Goal: Task Accomplishment & Management: Manage account settings

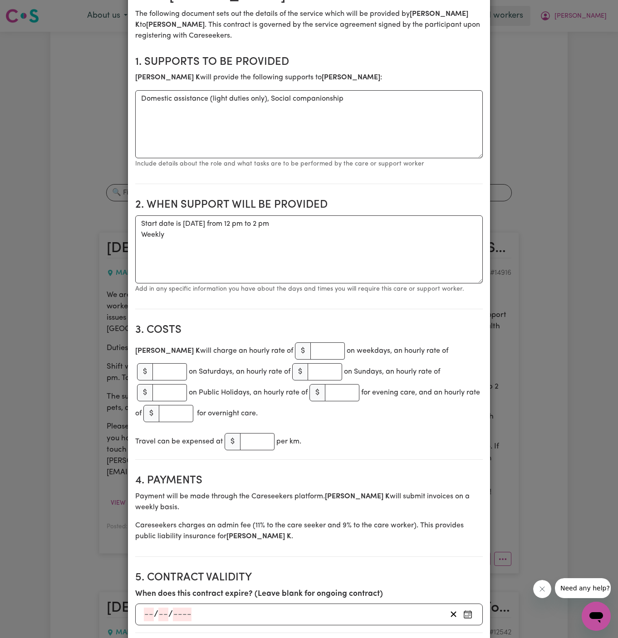
scroll to position [173, 0]
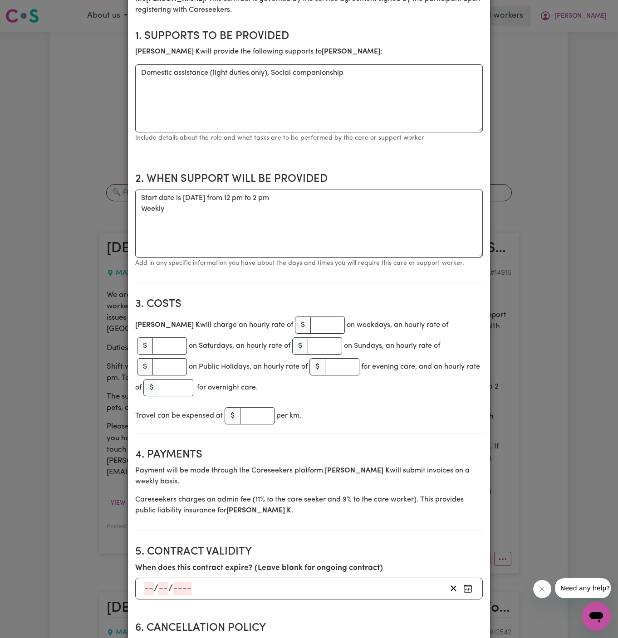
click at [275, 333] on div "Jin K will charge an hourly rate of $ on weekdays, an hourly rate of $ on Satur…" at bounding box center [309, 356] width 348 height 83
click at [310, 324] on input "number" at bounding box center [327, 325] width 34 height 17
type input "50"
click at [328, 378] on div "Jin K will charge an hourly rate of $ 50 on weekdays, an hourly rate of $ on Sa…" at bounding box center [309, 356] width 348 height 83
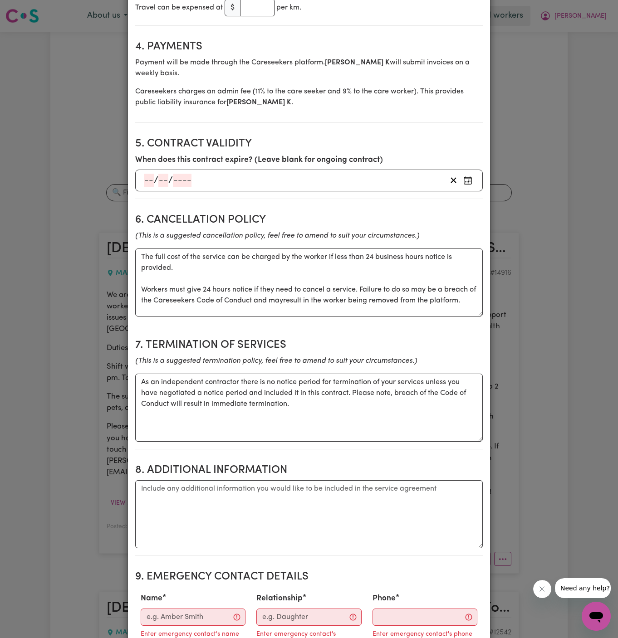
scroll to position [655, 0]
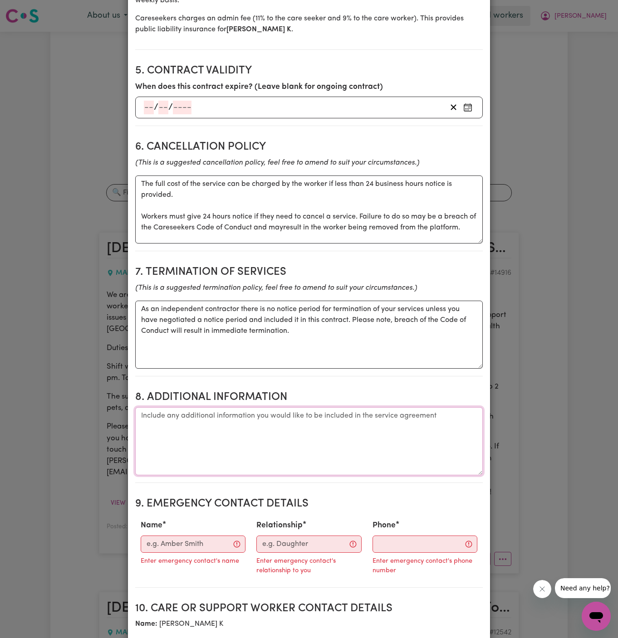
click at [316, 416] on textarea "Additional information" at bounding box center [309, 441] width 348 height 68
paste textarea "25/268 Pittwater Road Suburb Manly NSW 2095"
click at [172, 407] on textarea "Client's Address: 25/268 Pittwater Road Suburb Manly NSW 2095" at bounding box center [309, 441] width 348 height 68
click at [169, 407] on textarea "Client's Address: 25/268 Pittwater Road Suburb Manly NSW 2095" at bounding box center [309, 441] width 348 height 68
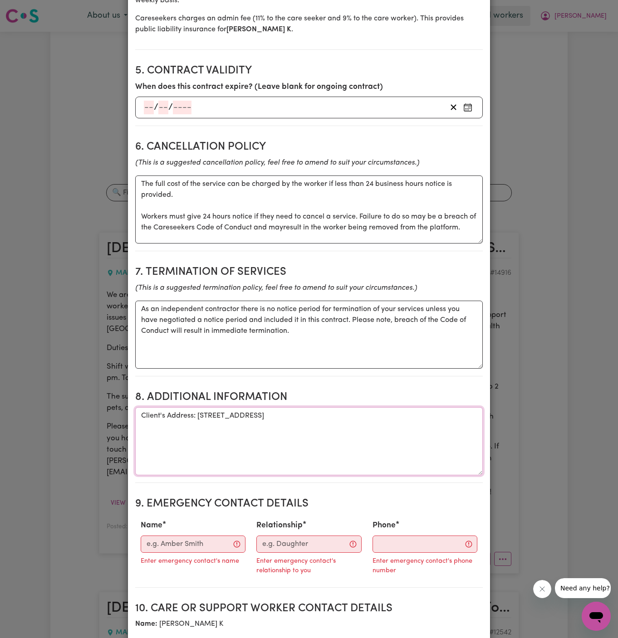
drag, startPoint x: 169, startPoint y: 403, endPoint x: 281, endPoint y: 394, distance: 112.0
click at [281, 407] on textarea "Client's Address: 25/268 Pittwater Road Suburb Manly NSW 2095" at bounding box center [309, 441] width 348 height 68
click at [337, 409] on textarea "Client's Address: 25/268 Pittwater Road, Manly NSW 2095" at bounding box center [309, 441] width 348 height 68
type textarea "Client's Address: 25/268 Pittwater Road, Manly NSW 2095"
click at [194, 536] on input "Name" at bounding box center [193, 544] width 105 height 17
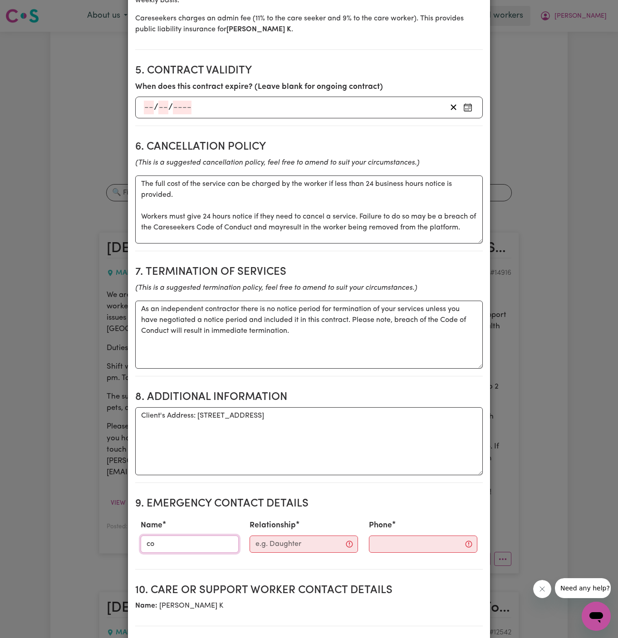
type input "c"
type input "Vitality Club"
click at [283, 536] on input "Relationship" at bounding box center [304, 544] width 108 height 17
type input "Case Manager"
click at [395, 536] on input "Phone" at bounding box center [415, 544] width 110 height 17
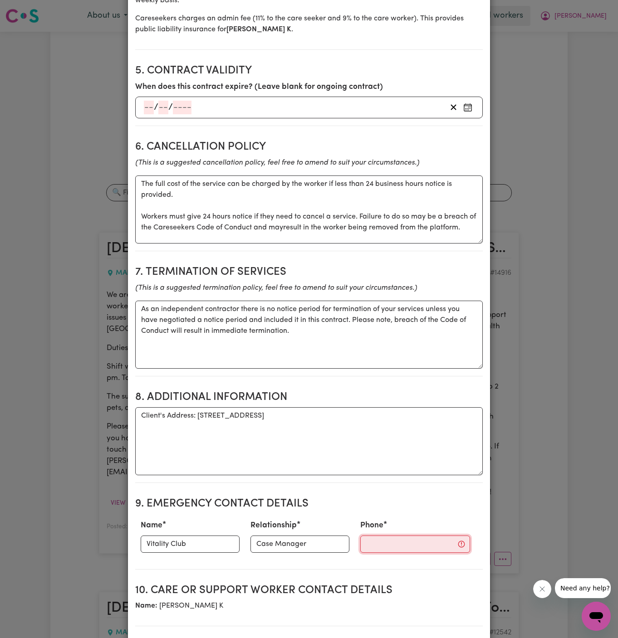
paste input "281032037"
type input "281032037"
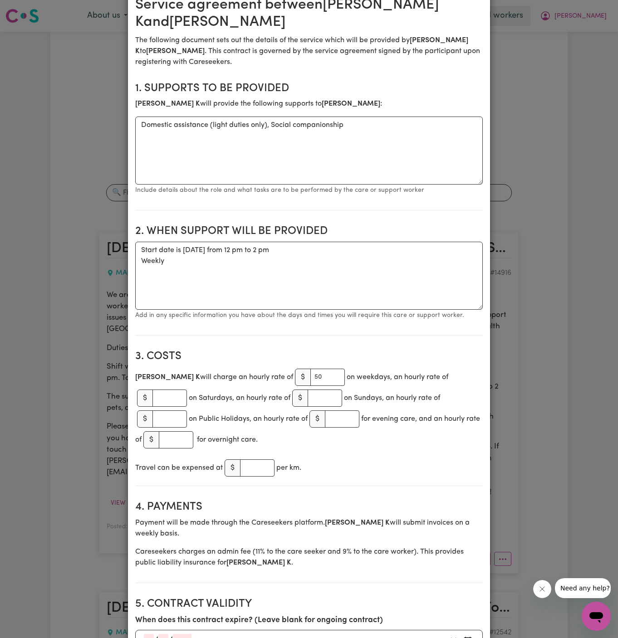
scroll to position [113, 0]
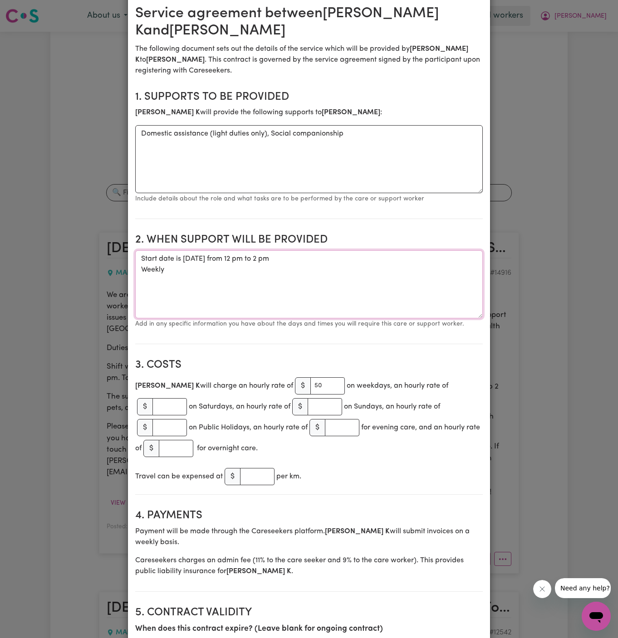
click at [193, 260] on textarea "Start date is Friday 22 August 2025 from 12 pm to 2 pm Weekly" at bounding box center [309, 284] width 348 height 68
click at [177, 274] on textarea "Start date is Friday, 22 August 2025 from 12 pm to 2 pm Weekly" at bounding box center [309, 284] width 348 height 68
paste textarea "Friday"
drag, startPoint x: 258, startPoint y: 259, endPoint x: 340, endPoint y: 257, distance: 82.1
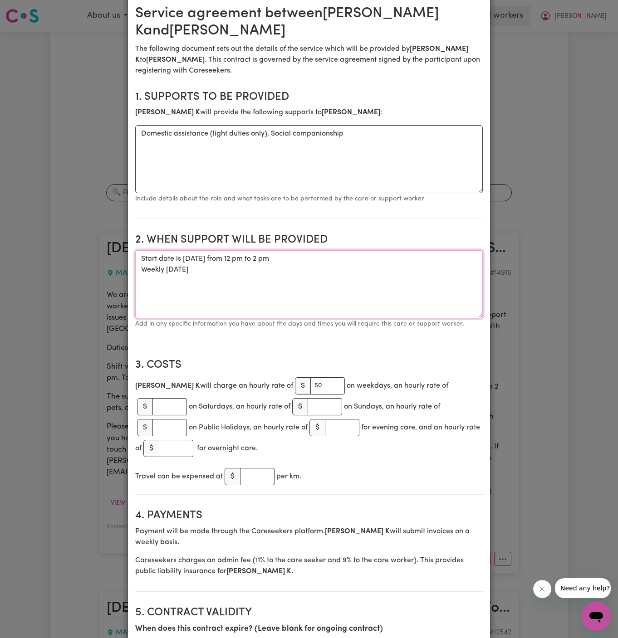
click at [340, 257] on textarea "Start date is Friday, 22 August 2025 from 12 pm to 2 pm Weekly Friday" at bounding box center [309, 284] width 348 height 68
click at [327, 257] on textarea "Start date is Friday, 22 August 2025 from 12 pm to 2 pm Weekly Friday" at bounding box center [309, 284] width 348 height 68
click at [327, 267] on textarea "Start date is Friday, 22 August 2025 from 12 pm to 2 pm Weekly Friday" at bounding box center [309, 284] width 348 height 68
paste textarea "from 12 pm to 2 pm"
click at [251, 261] on textarea "Start date is Friday, 22 August 2025 from 12 pm to 2 pm Weekly Friday from 12 p…" at bounding box center [309, 284] width 348 height 68
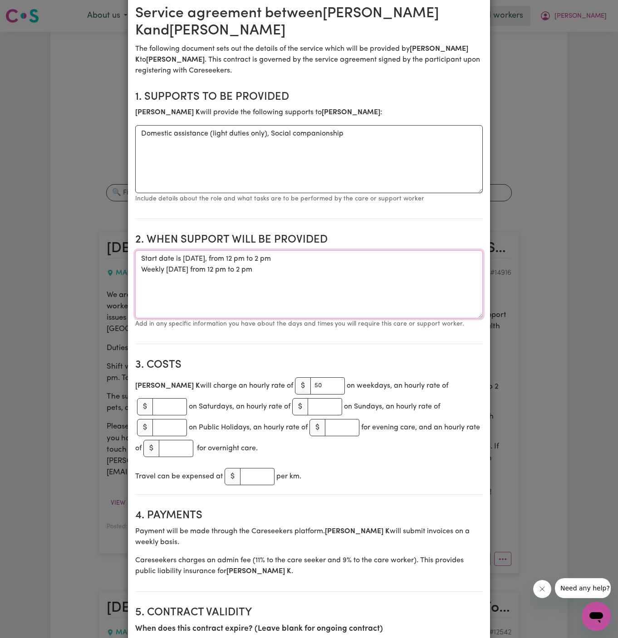
click at [301, 286] on textarea "Start date is Friday, 22 August 2025, from 12 pm to 2 pm Weekly Friday from 12 …" at bounding box center [309, 284] width 348 height 68
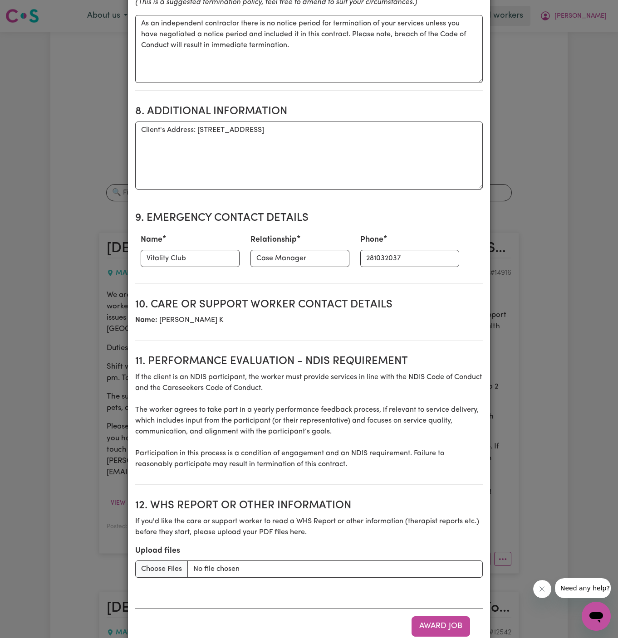
scroll to position [942, 0]
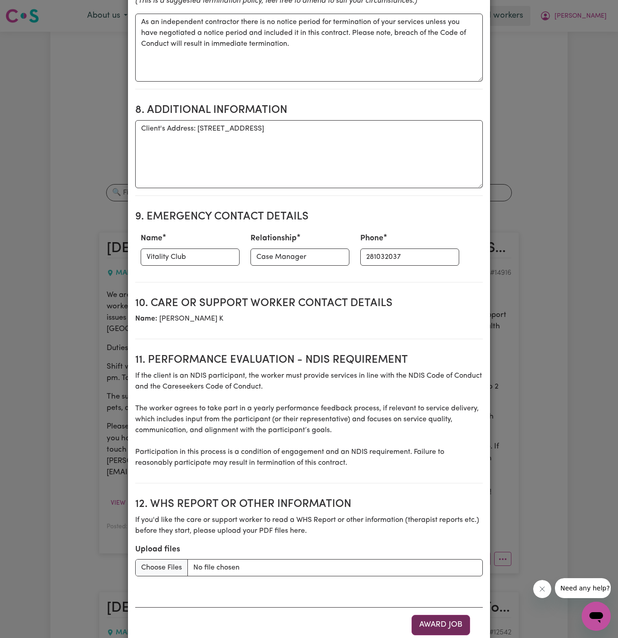
type textarea "Start date is Friday, 22 August 2025, from 12 pm to 2 pm Weekly Friday from 12 …"
click at [445, 615] on button "Award Job" at bounding box center [441, 625] width 59 height 20
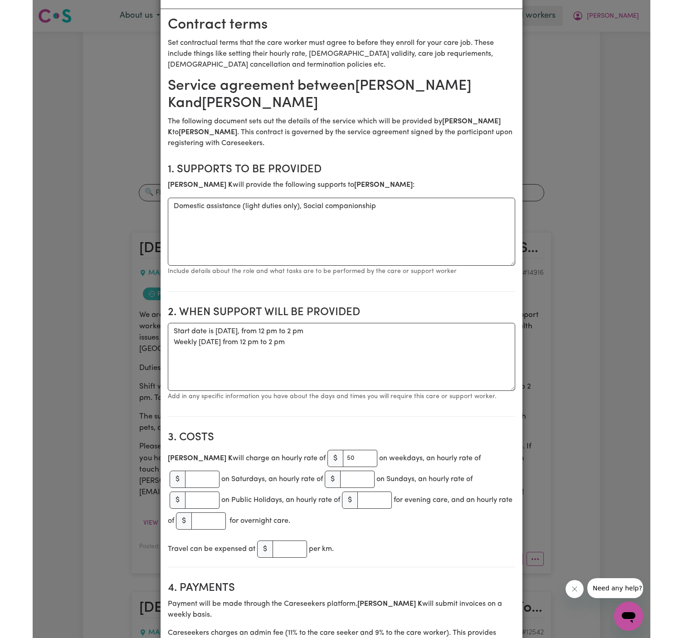
scroll to position [0, 0]
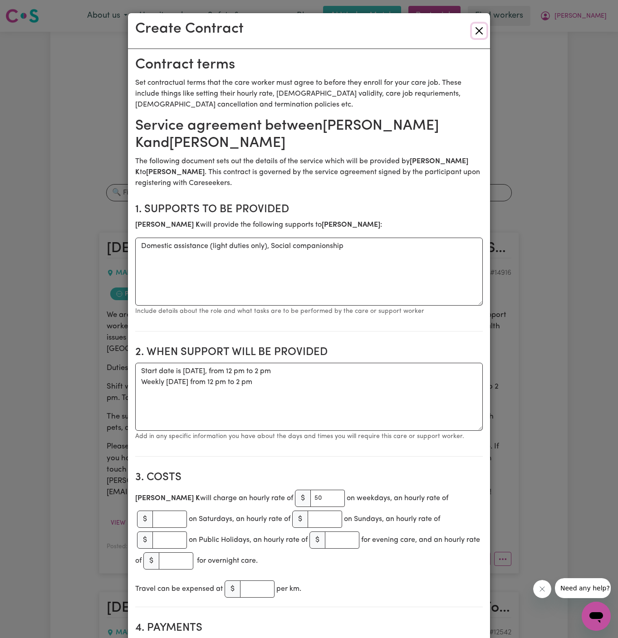
click at [484, 34] on button "Close" at bounding box center [479, 31] width 15 height 15
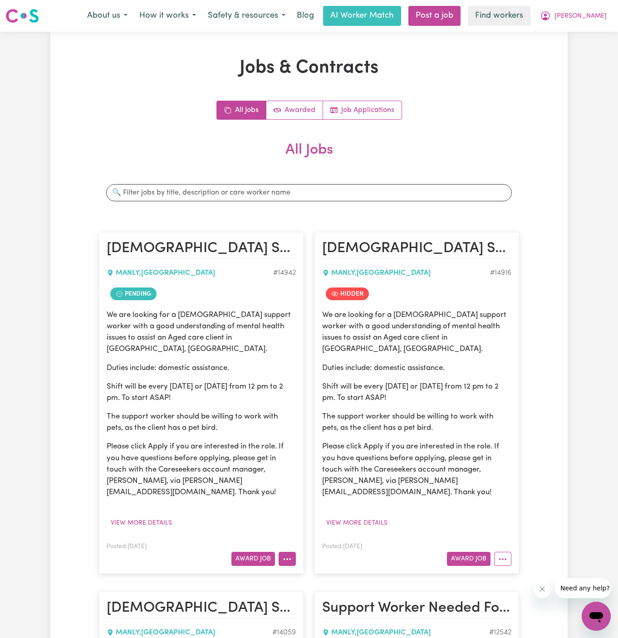
click at [281, 552] on button "More options" at bounding box center [287, 559] width 17 height 14
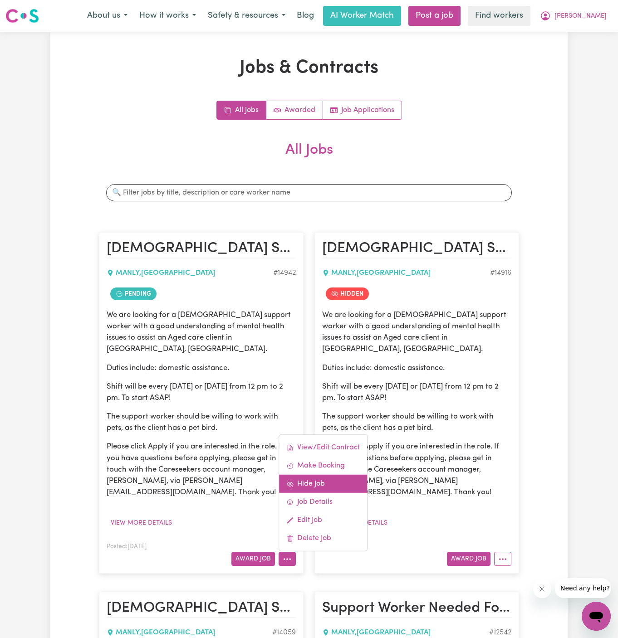
click at [324, 475] on link "Hide Job" at bounding box center [323, 484] width 88 height 18
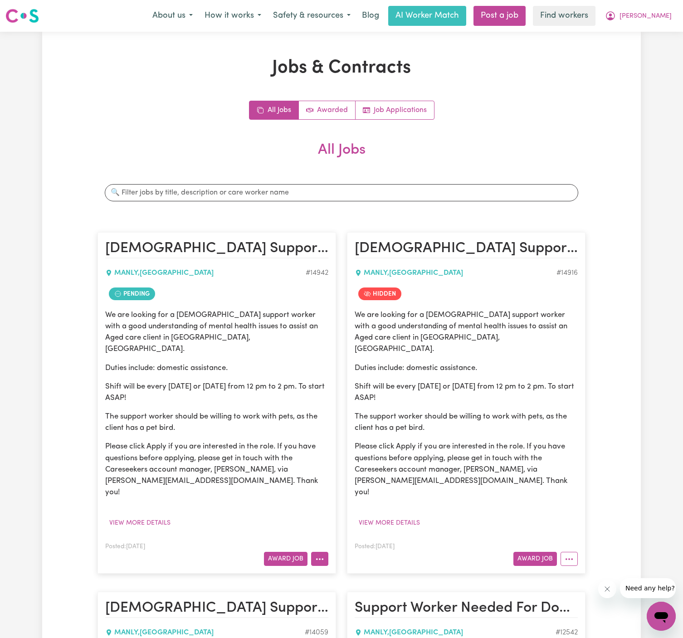
click at [328, 552] on button "More options" at bounding box center [319, 559] width 17 height 14
click at [375, 457] on link "Make Booking" at bounding box center [356, 466] width 88 height 18
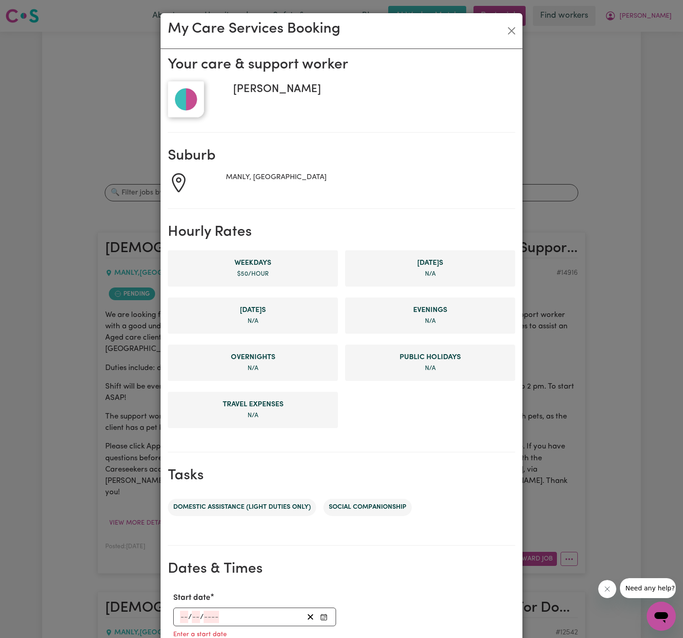
scroll to position [208, 0]
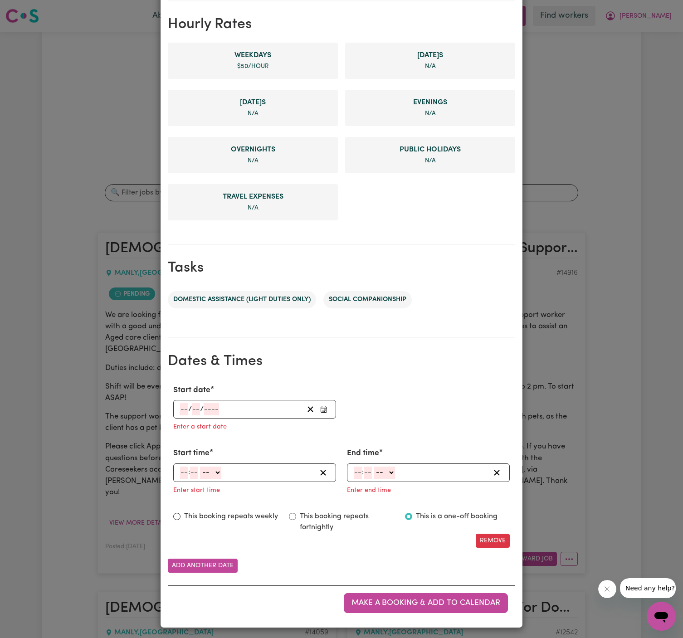
click at [187, 410] on input "number" at bounding box center [184, 409] width 8 height 12
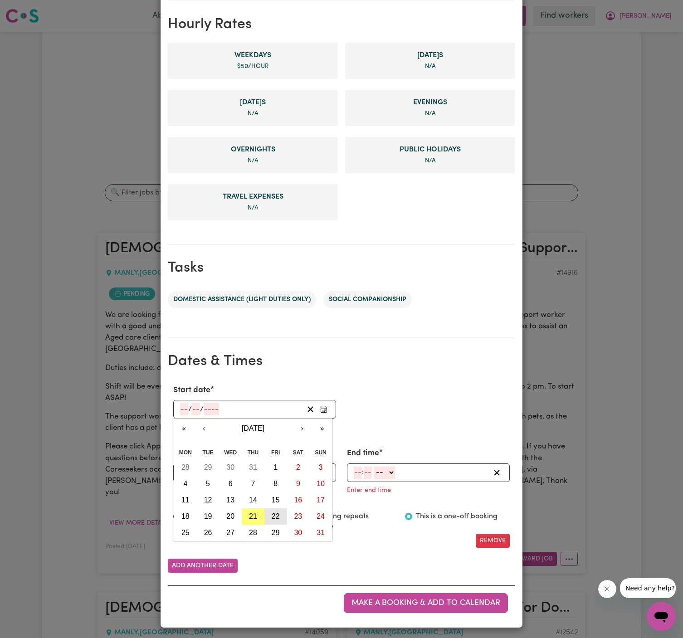
click at [276, 515] on abbr "22" at bounding box center [276, 517] width 8 height 8
type input "2025-08-22"
type input "22"
type input "8"
type input "2025"
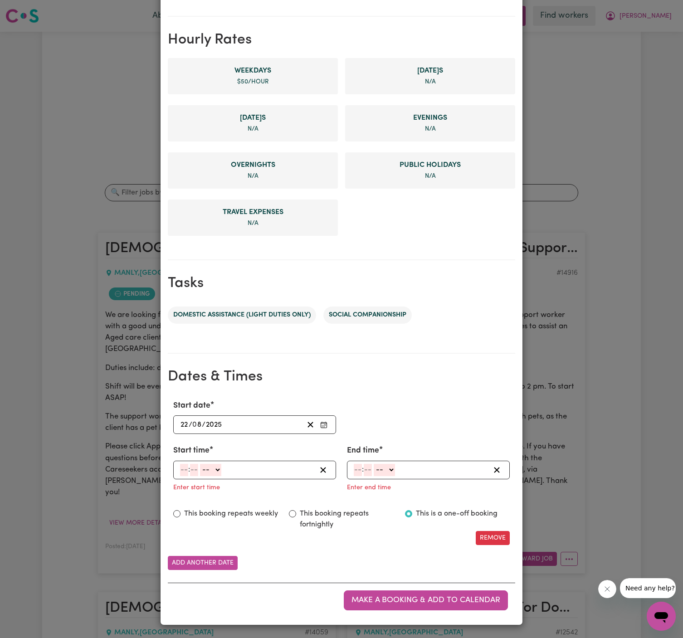
scroll to position [190, 0]
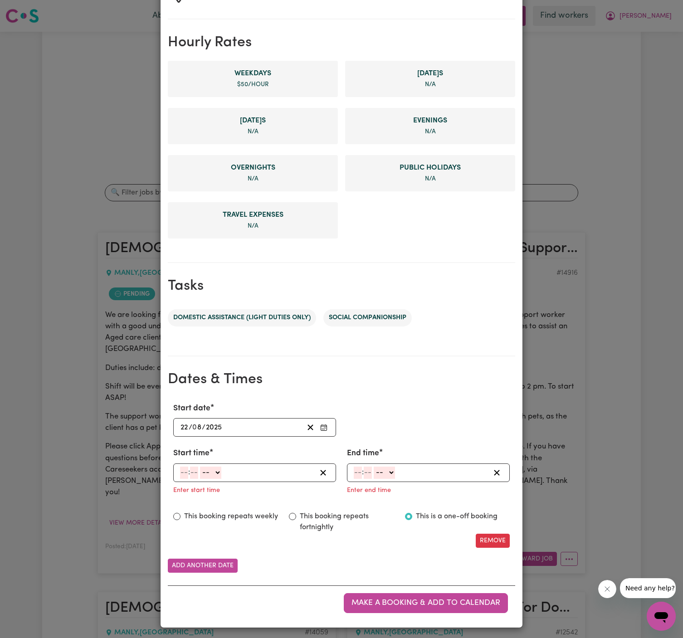
click at [183, 470] on input "number" at bounding box center [184, 473] width 8 height 12
type input "12"
click at [197, 474] on input "00" at bounding box center [195, 473] width 10 height 12
type input "00"
click at [210, 469] on select "-- AM PM" at bounding box center [211, 473] width 21 height 12
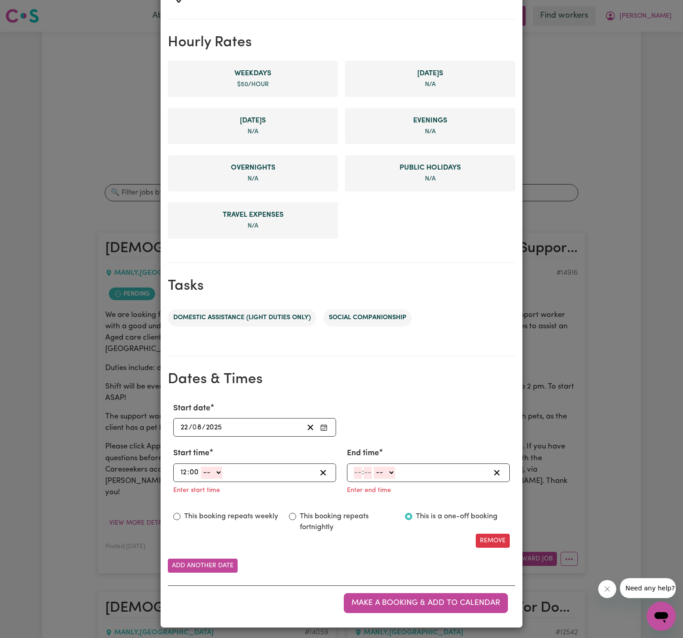
select select "pm"
click at [201, 467] on select "-- AM PM" at bounding box center [211, 473] width 21 height 12
type input "12:00"
type input "0"
click at [358, 473] on input "number" at bounding box center [358, 473] width 8 height 12
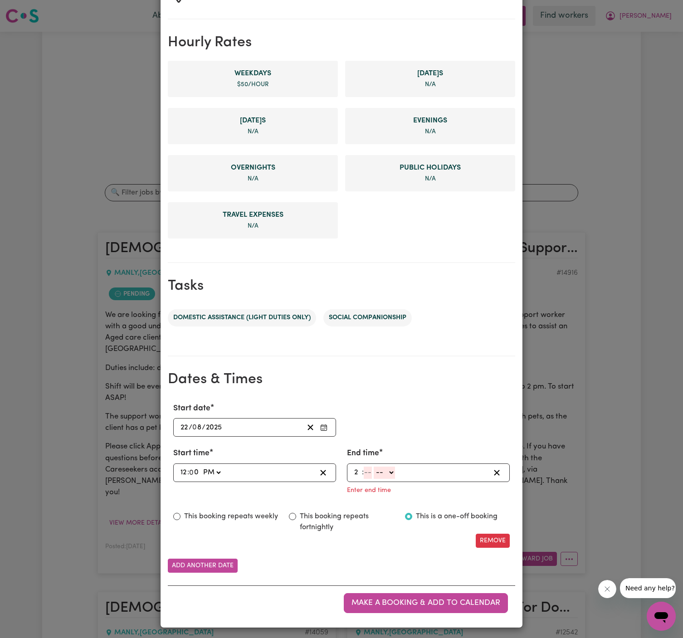
type input "2"
type input "00"
click at [393, 473] on select "-- AM PM" at bounding box center [383, 473] width 21 height 12
select select "pm"
click at [373, 479] on select "-- AM PM" at bounding box center [383, 473] width 21 height 12
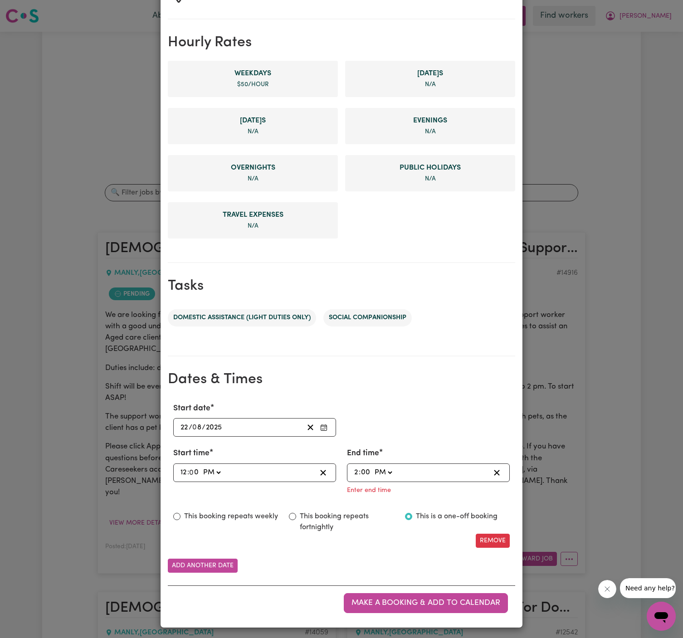
type input "14:00"
type input "0"
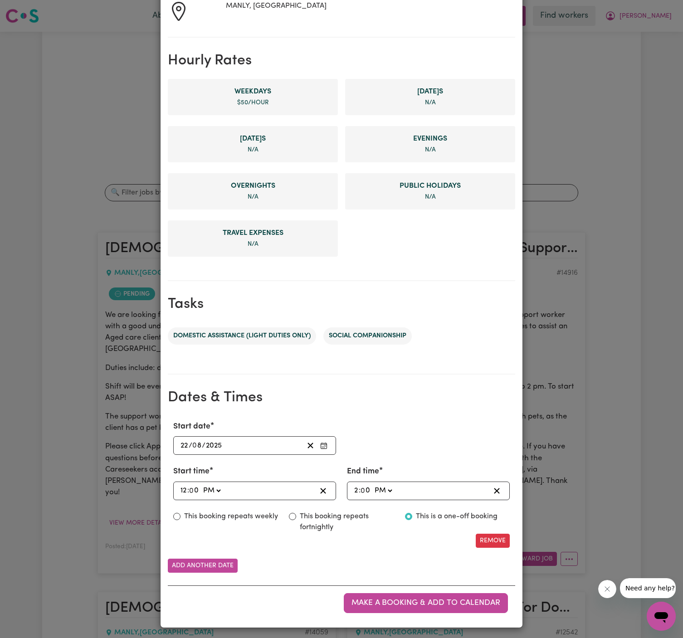
click at [251, 515] on label "This booking repeats weekly" at bounding box center [231, 516] width 94 height 11
click at [181, 515] on input "This booking repeats weekly" at bounding box center [176, 516] width 7 height 7
radio input "true"
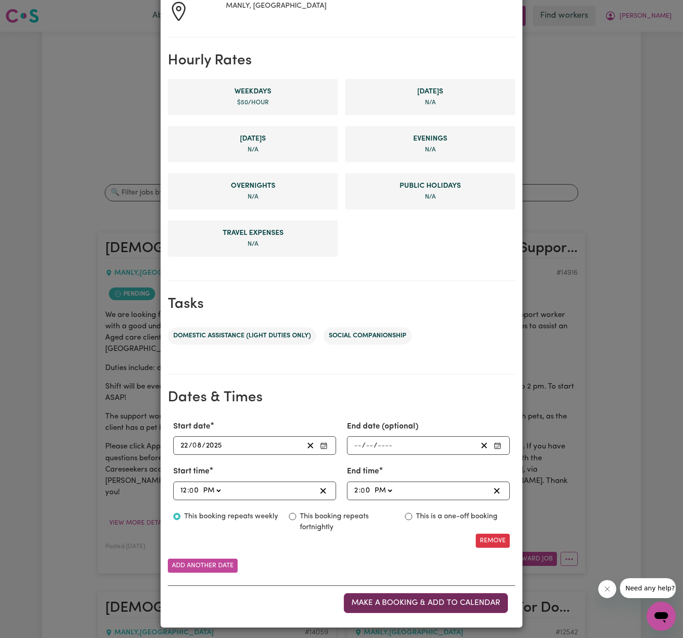
click at [430, 604] on span "Make a booking & add to calendar" at bounding box center [426, 603] width 149 height 8
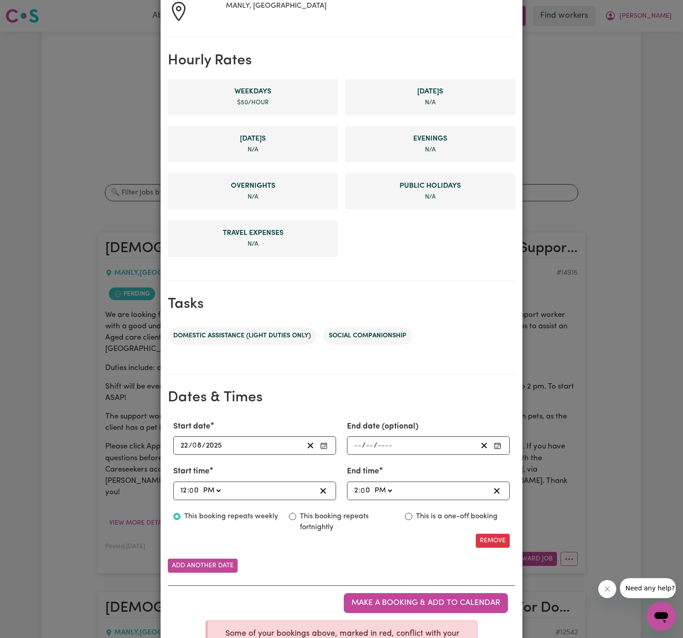
scroll to position [230, 0]
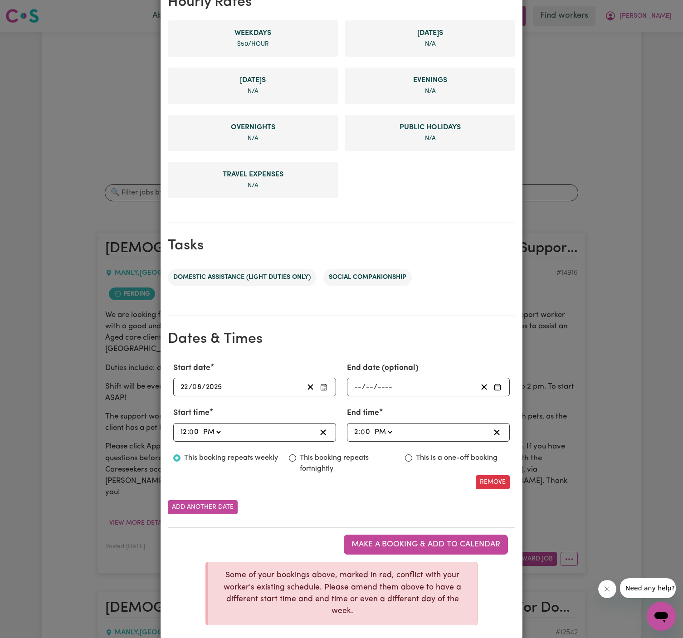
click at [601, 300] on div "My Care Services Booking Your care & support worker Jin Suburb MANLY, New South…" at bounding box center [341, 319] width 683 height 638
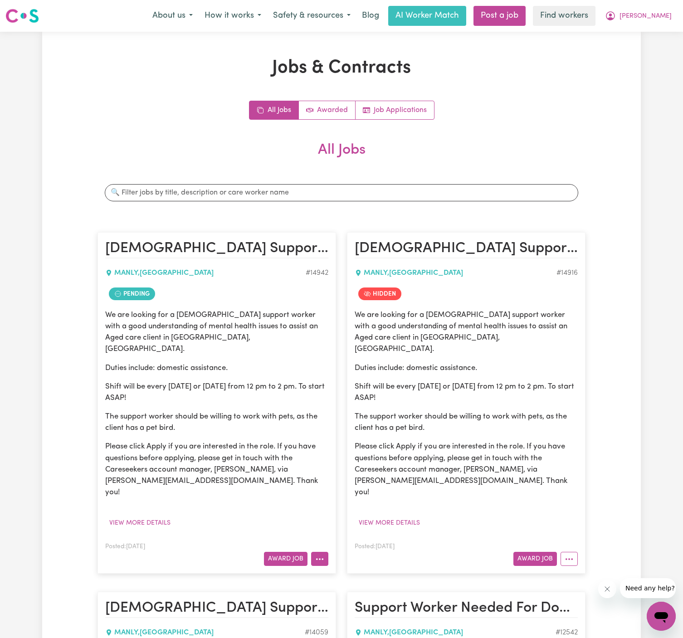
click at [321, 555] on icon "More options" at bounding box center [319, 559] width 9 height 9
click at [317, 559] on circle "More options" at bounding box center [317, 560] width 2 height 2
click at [355, 457] on link "Make Booking" at bounding box center [356, 466] width 88 height 18
select select "pm"
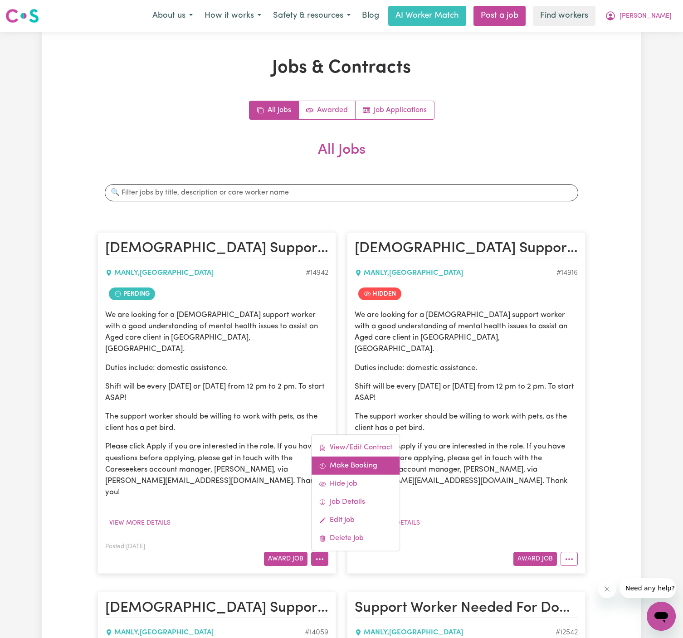
select select "pm"
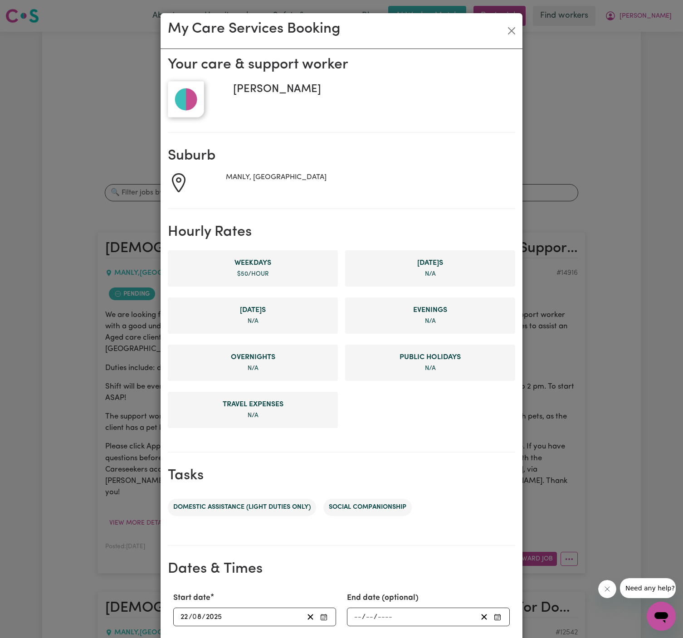
scroll to position [172, 0]
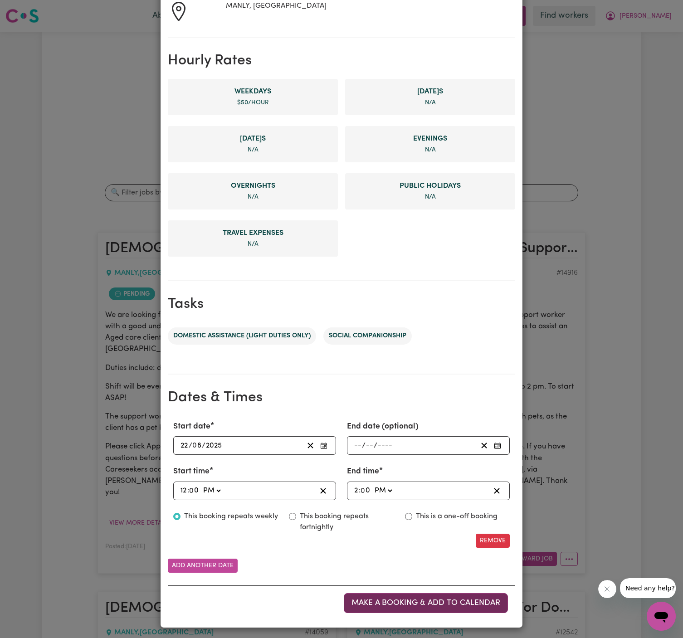
click at [431, 600] on span "Make a booking & add to calendar" at bounding box center [426, 603] width 149 height 8
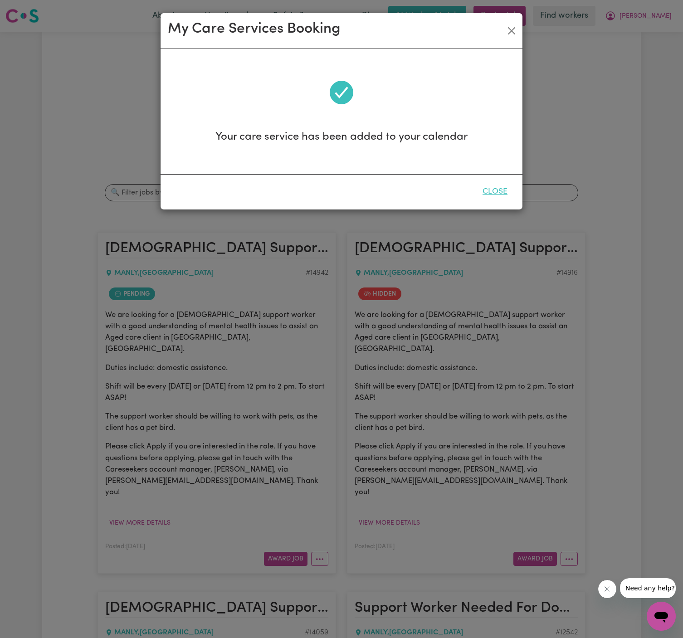
click at [490, 186] on button "Close" at bounding box center [495, 192] width 40 height 20
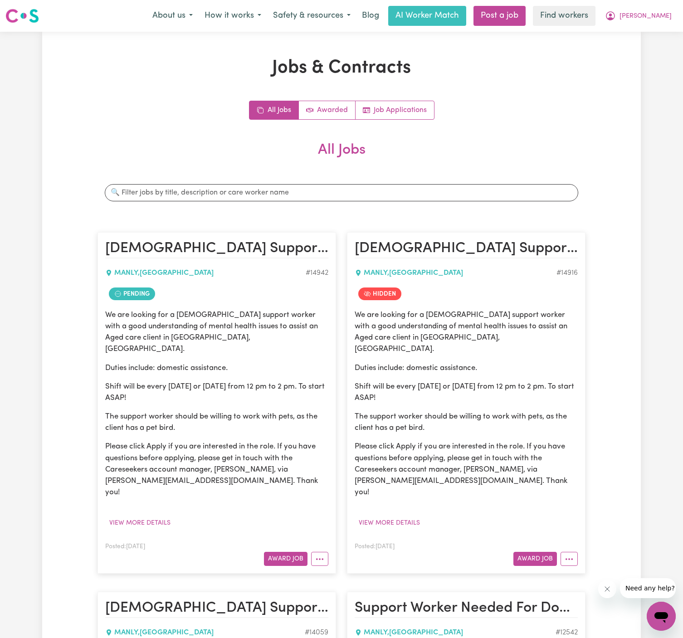
click at [324, 543] on article "Female Support Worker Needed In Manly, NSW MANLY , New South Wales # 14942 Pend…" at bounding box center [217, 403] width 239 height 342
click at [323, 552] on button "More options" at bounding box center [319, 559] width 17 height 14
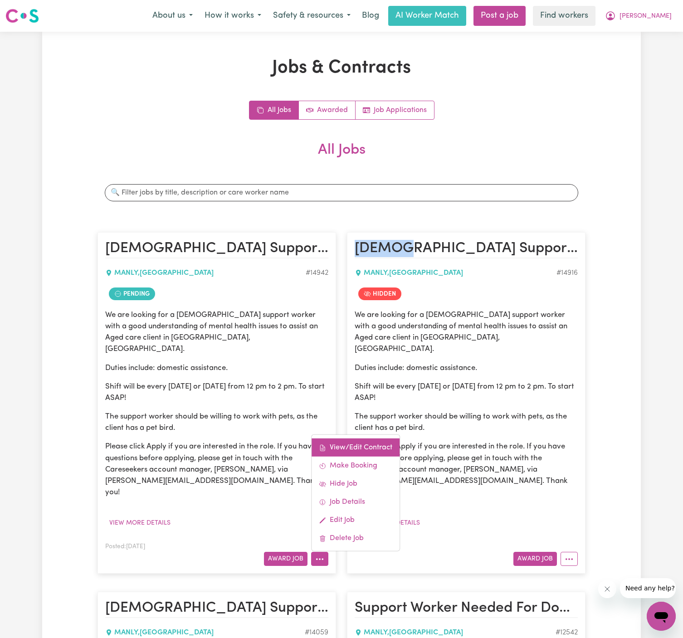
click at [362, 439] on link "View/Edit Contract" at bounding box center [356, 448] width 88 height 18
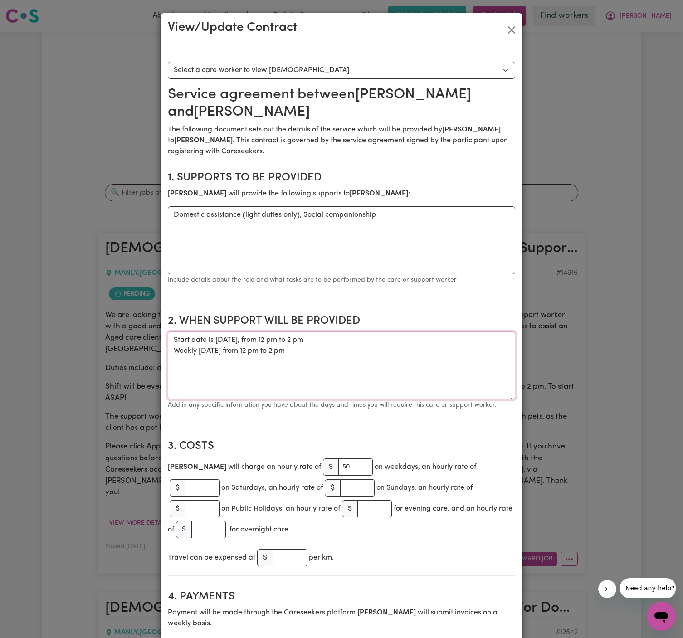
drag, startPoint x: 298, startPoint y: 334, endPoint x: 168, endPoint y: 324, distance: 130.2
click at [168, 332] on textarea "Start date is Friday, 22 August 2025, from 12 pm to 2 pm Weekly Friday from 12 …" at bounding box center [342, 366] width 348 height 68
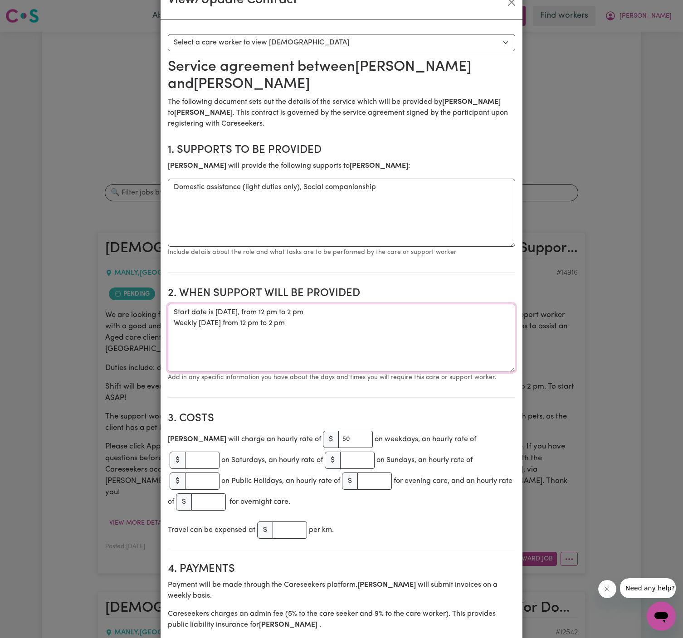
click at [343, 314] on textarea "Start date is Friday, 22 August 2025, from 12 pm to 2 pm Weekly Friday from 12 …" at bounding box center [342, 338] width 348 height 68
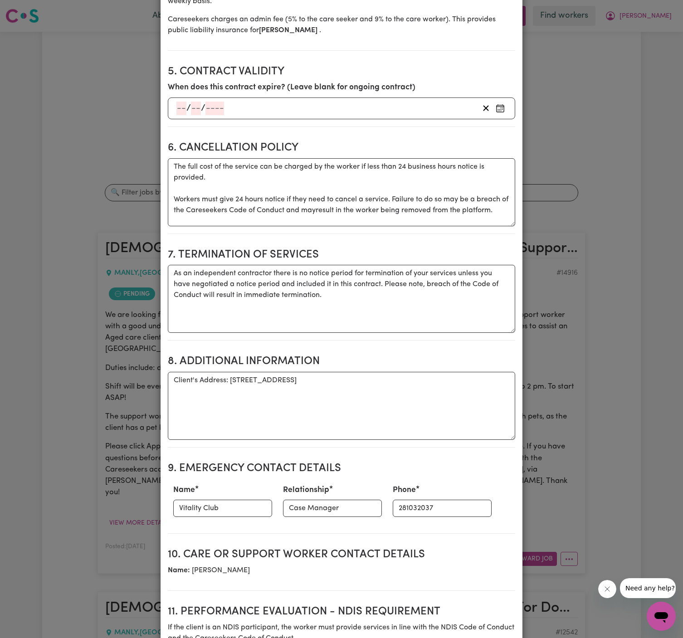
scroll to position [625, 0]
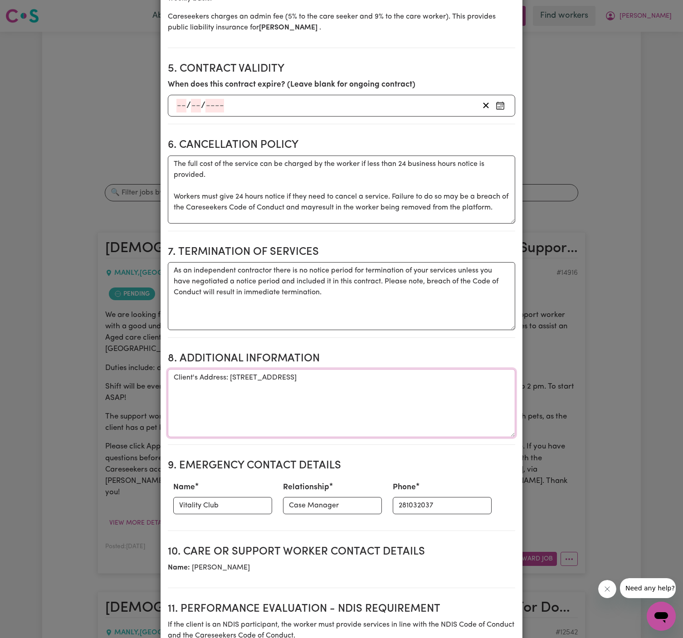
drag, startPoint x: 231, startPoint y: 337, endPoint x: 457, endPoint y: 340, distance: 226.0
click at [457, 369] on textarea "Client's Address: 25/268 Pittwater Road, Manly NSW 2095" at bounding box center [342, 403] width 348 height 68
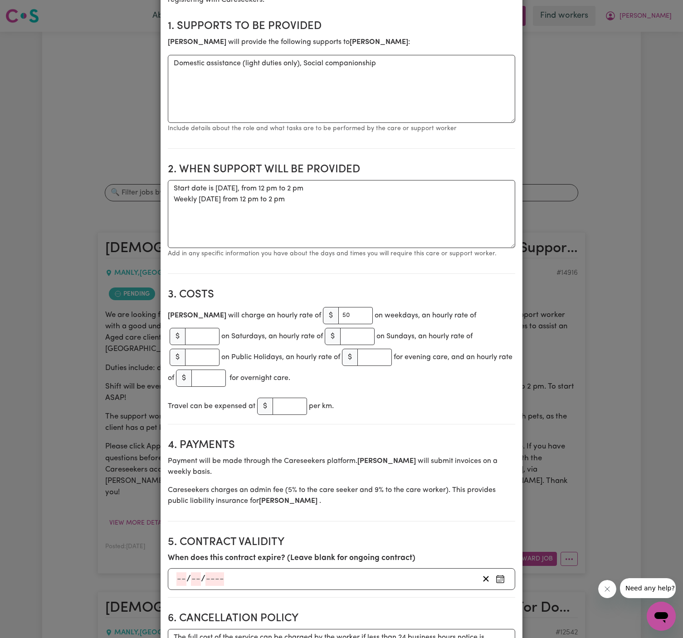
scroll to position [0, 0]
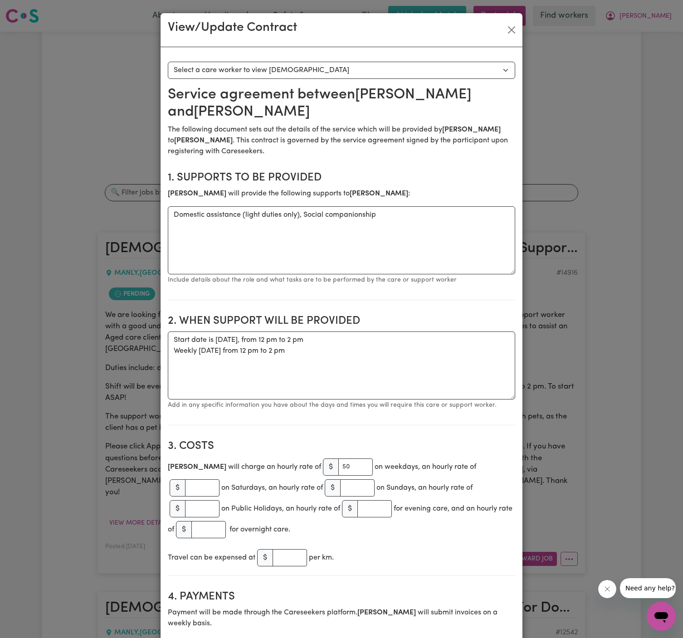
drag, startPoint x: 457, startPoint y: 340, endPoint x: 86, endPoint y: -54, distance: 541.2
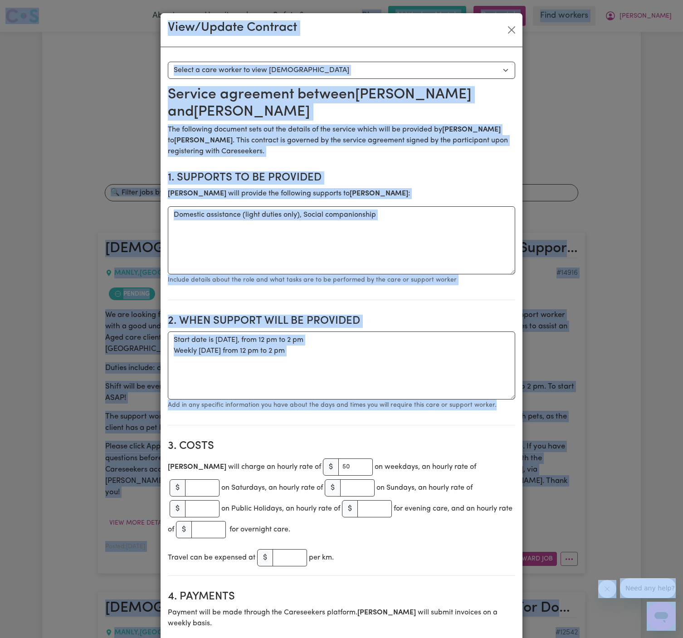
drag, startPoint x: 330, startPoint y: 396, endPoint x: 76, endPoint y: -46, distance: 509.6
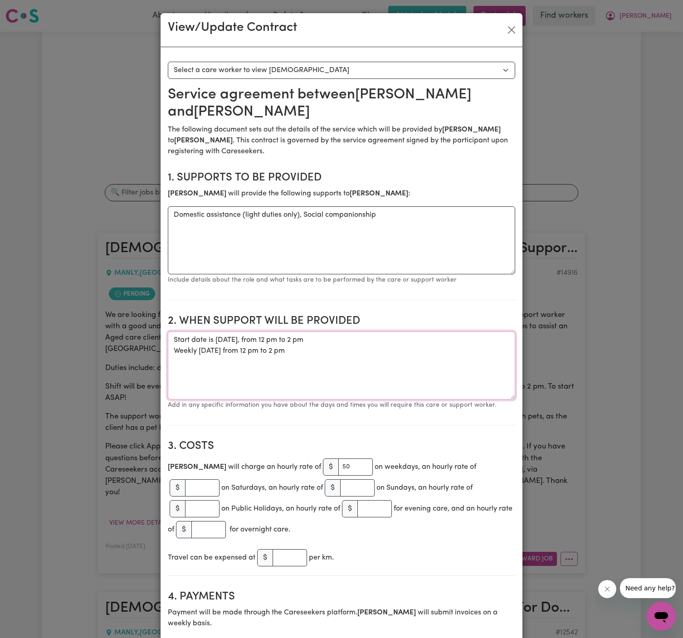
click at [311, 379] on textarea "Start date is Friday, 22 August 2025, from 12 pm to 2 pm Weekly Friday from 12 …" at bounding box center [342, 366] width 348 height 68
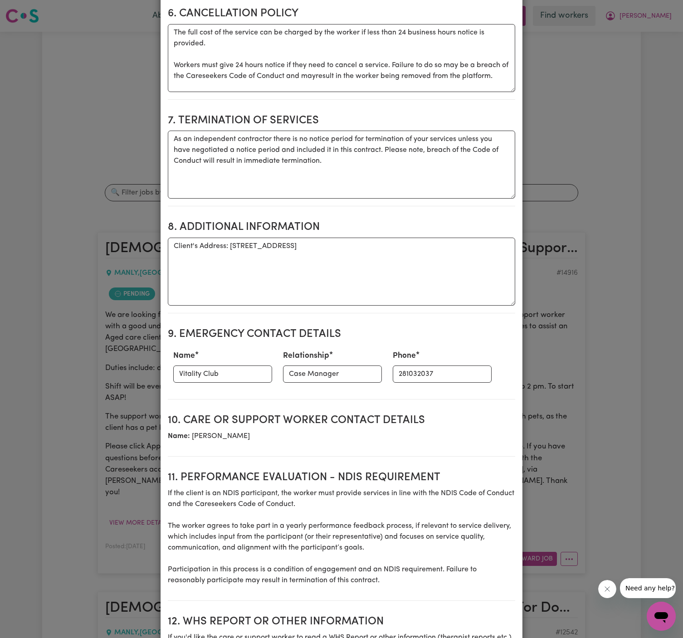
scroll to position [802, 0]
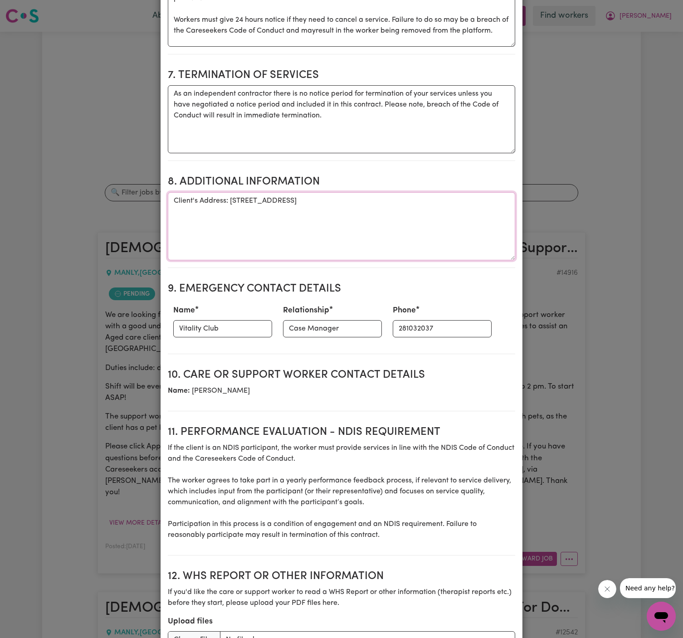
click at [373, 192] on textarea "Client's Address: 25/268 Pittwater Road, Manly NSW 2095" at bounding box center [342, 226] width 348 height 68
drag, startPoint x: 373, startPoint y: 158, endPoint x: 230, endPoint y: 159, distance: 143.8
click at [230, 192] on textarea "Client's Address: 25/268 Pittwater Road, Manly NSW 2095" at bounding box center [342, 226] width 348 height 68
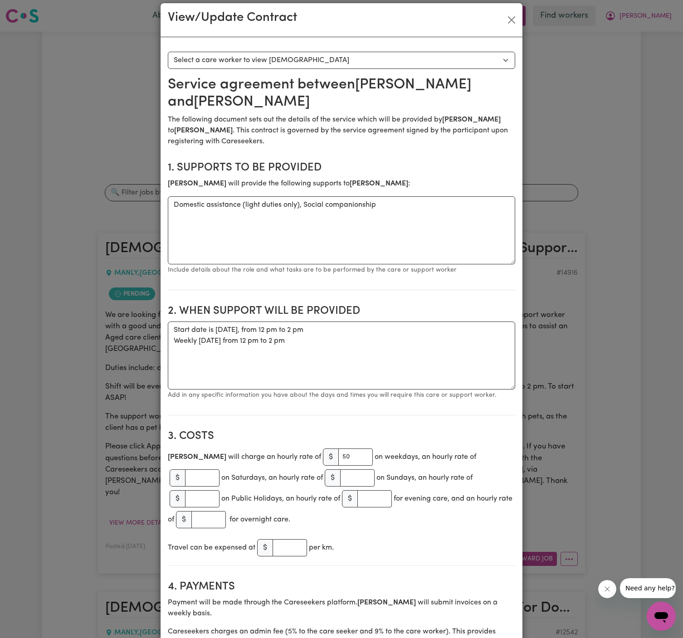
scroll to position [0, 0]
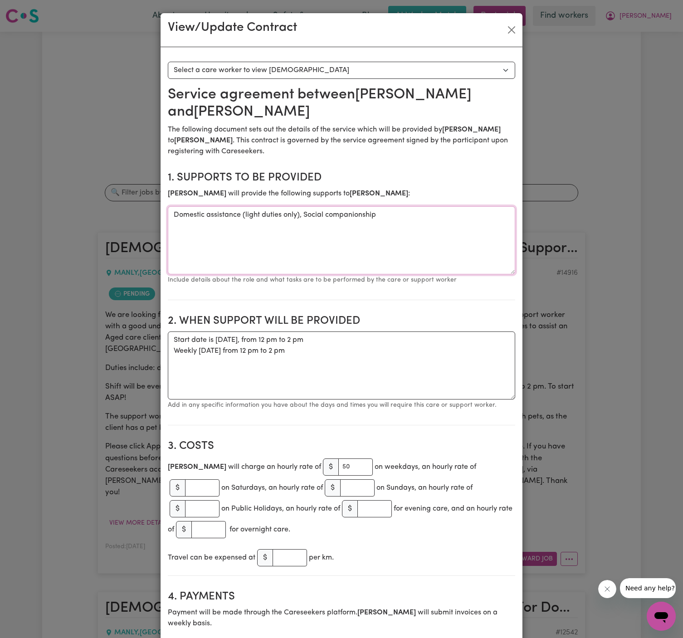
click at [249, 206] on textarea "Domestic assistance (light duties only), Social companionship" at bounding box center [342, 240] width 348 height 68
click at [513, 29] on button "Close" at bounding box center [512, 30] width 15 height 15
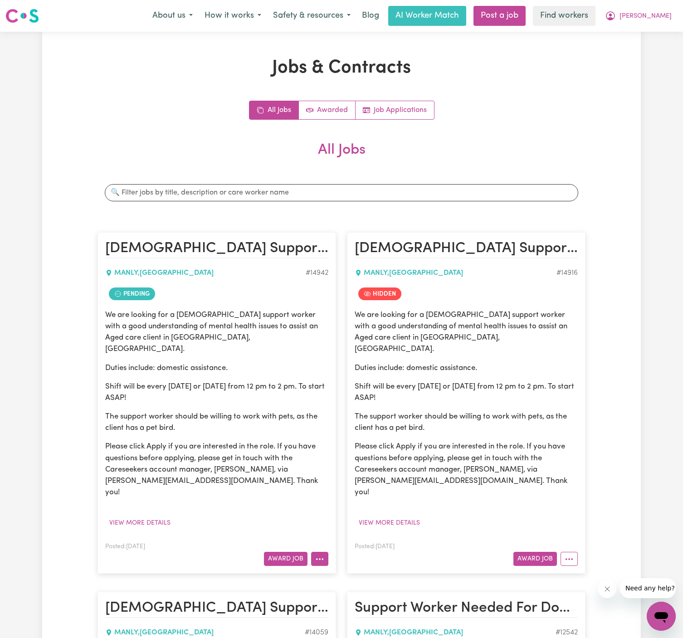
click at [319, 555] on icon "More options" at bounding box center [319, 559] width 9 height 9
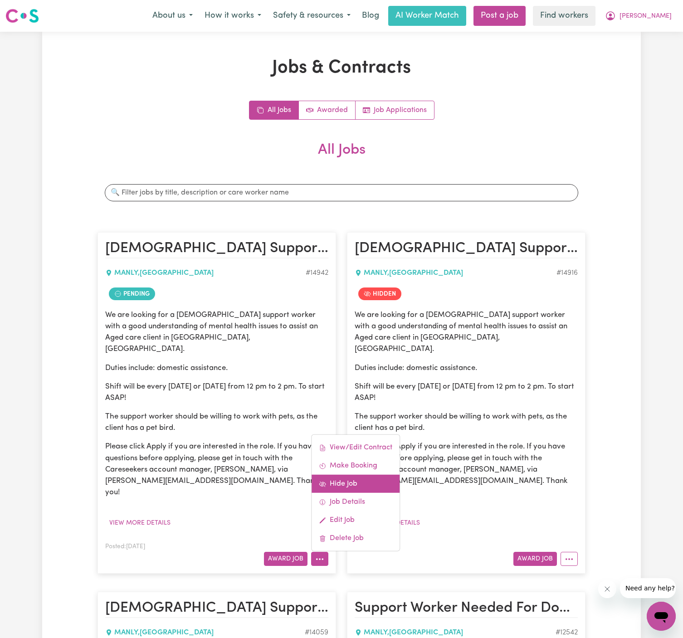
click at [360, 475] on link "Hide Job" at bounding box center [356, 484] width 88 height 18
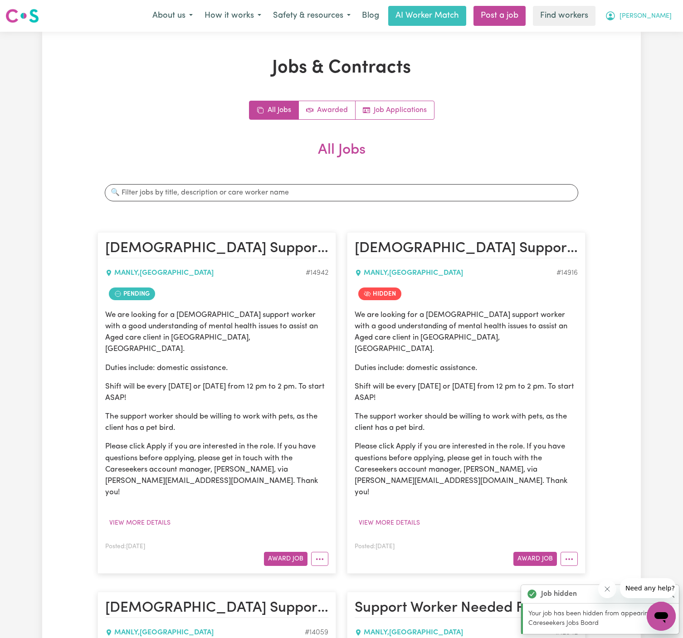
click at [618, 19] on span "[PERSON_NAME]" at bounding box center [646, 16] width 52 height 10
click at [618, 54] on link "Logout" at bounding box center [642, 52] width 72 height 17
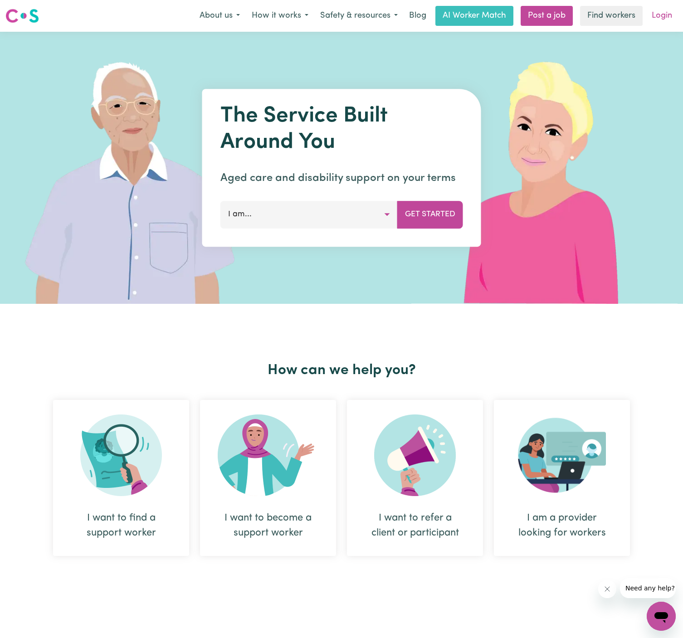
click at [618, 12] on link "Login" at bounding box center [662, 16] width 31 height 20
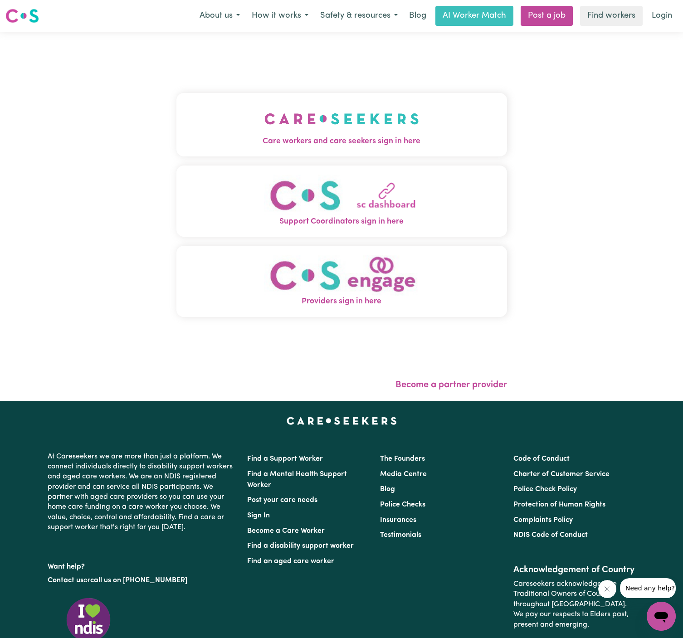
click at [304, 119] on img "Care workers and care seekers sign in here" at bounding box center [342, 119] width 155 height 34
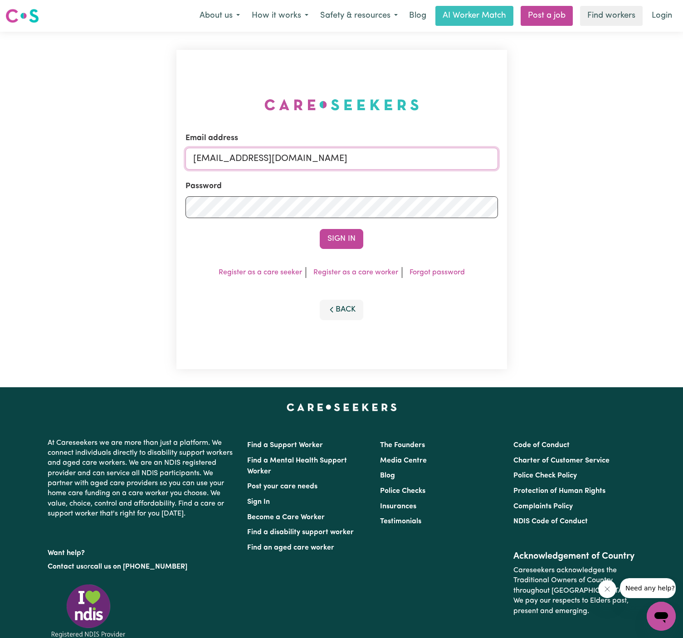
click at [242, 162] on input "[EMAIL_ADDRESS][DOMAIN_NAME]" at bounding box center [342, 159] width 313 height 22
drag, startPoint x: 242, startPoint y: 162, endPoint x: 426, endPoint y: 159, distance: 183.8
click at [426, 160] on input "[EMAIL_ADDRESS][DOMAIN_NAME]" at bounding box center [342, 159] width 313 height 22
paste input "RobertMoorW"
type input "superuser~RobertMoorWC@careseekers.com.au"
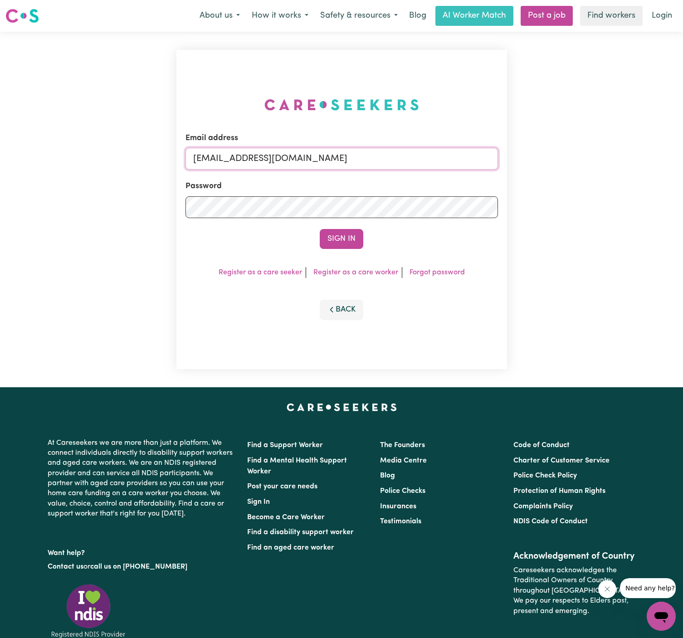
click at [320, 229] on button "Sign In" at bounding box center [342, 239] width 44 height 20
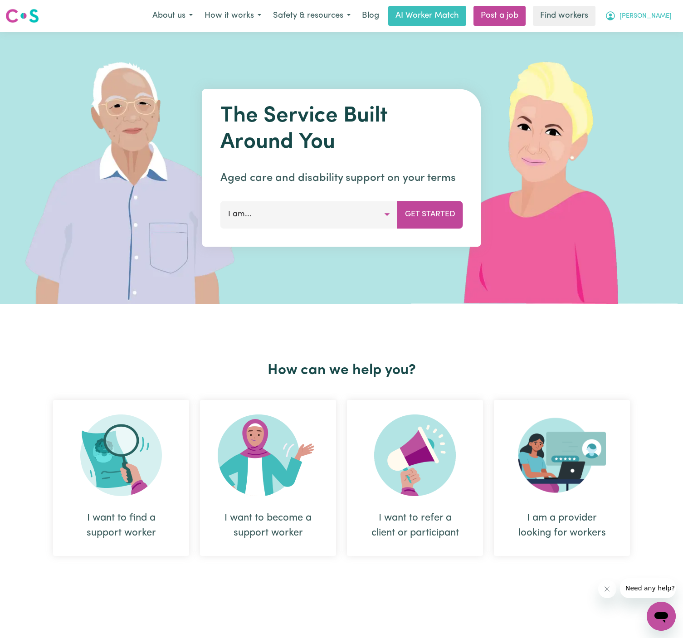
click at [665, 13] on span "[PERSON_NAME]" at bounding box center [646, 16] width 52 height 10
click at [655, 55] on link "Logout" at bounding box center [642, 52] width 72 height 17
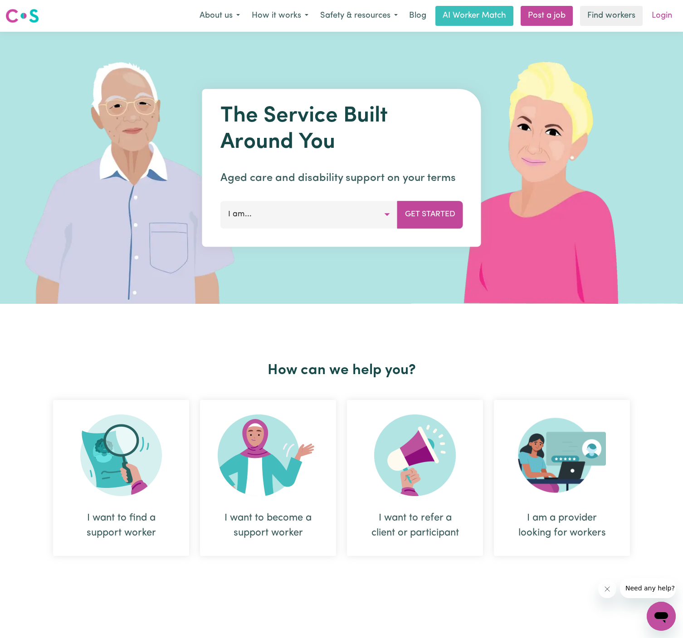
click at [668, 20] on link "Login" at bounding box center [662, 16] width 31 height 20
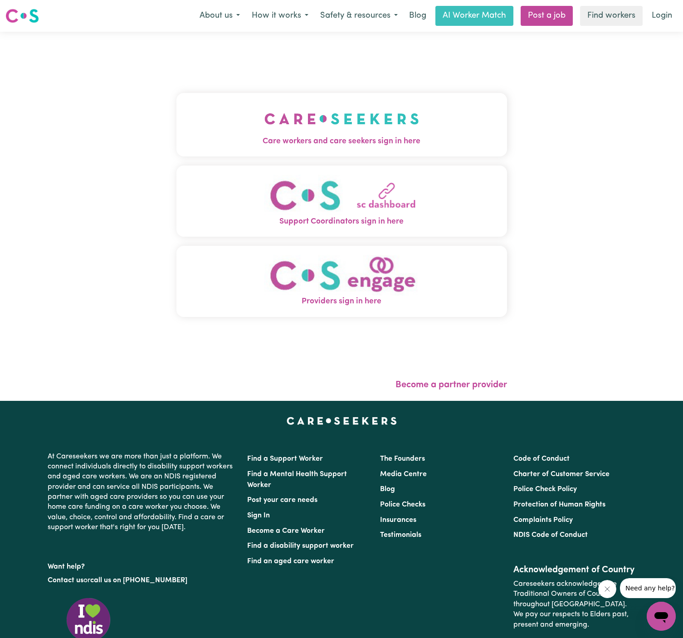
click at [383, 119] on button "Care workers and care seekers sign in here" at bounding box center [342, 125] width 331 height 64
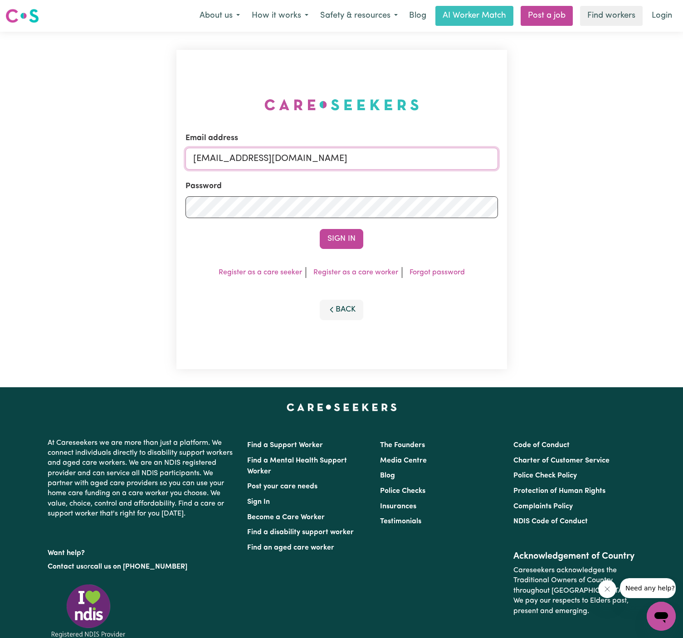
drag, startPoint x: 236, startPoint y: 159, endPoint x: 584, endPoint y: 159, distance: 348.1
click at [584, 159] on div "Email address [EMAIL_ADDRESS][DOMAIN_NAME] Password Sign In Register as a care …" at bounding box center [341, 210] width 683 height 356
click at [302, 148] on input "[EMAIL_ADDRESS][DOMAIN_NAME]" at bounding box center [342, 159] width 313 height 22
drag, startPoint x: 241, startPoint y: 160, endPoint x: 530, endPoint y: 160, distance: 289.5
click at [530, 160] on div "Email address [EMAIL_ADDRESS][DOMAIN_NAME] Password Sign In Register as a care …" at bounding box center [341, 210] width 683 height 356
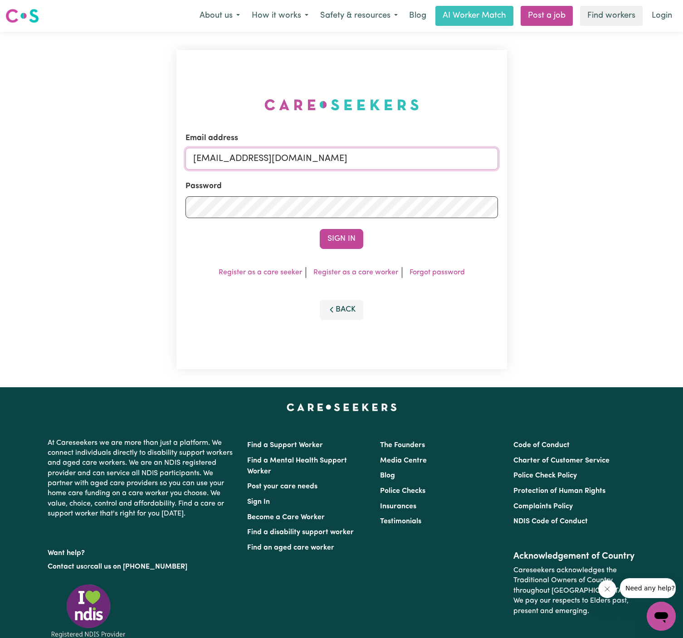
paste input "[EMAIL_ADDRESS][DOMAIN_NAME]"
click at [320, 229] on button "Sign In" at bounding box center [342, 239] width 44 height 20
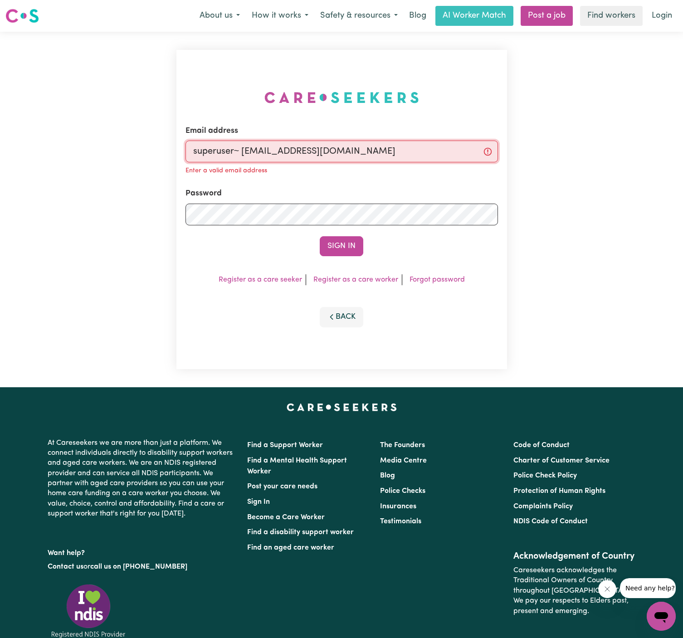
click at [241, 154] on input "superuser~ [EMAIL_ADDRESS][DOMAIN_NAME]" at bounding box center [342, 152] width 313 height 22
type input "[EMAIL_ADDRESS][DOMAIN_NAME]"
click at [320, 236] on button "Sign In" at bounding box center [342, 246] width 44 height 20
